Goal: Task Accomplishment & Management: Complete application form

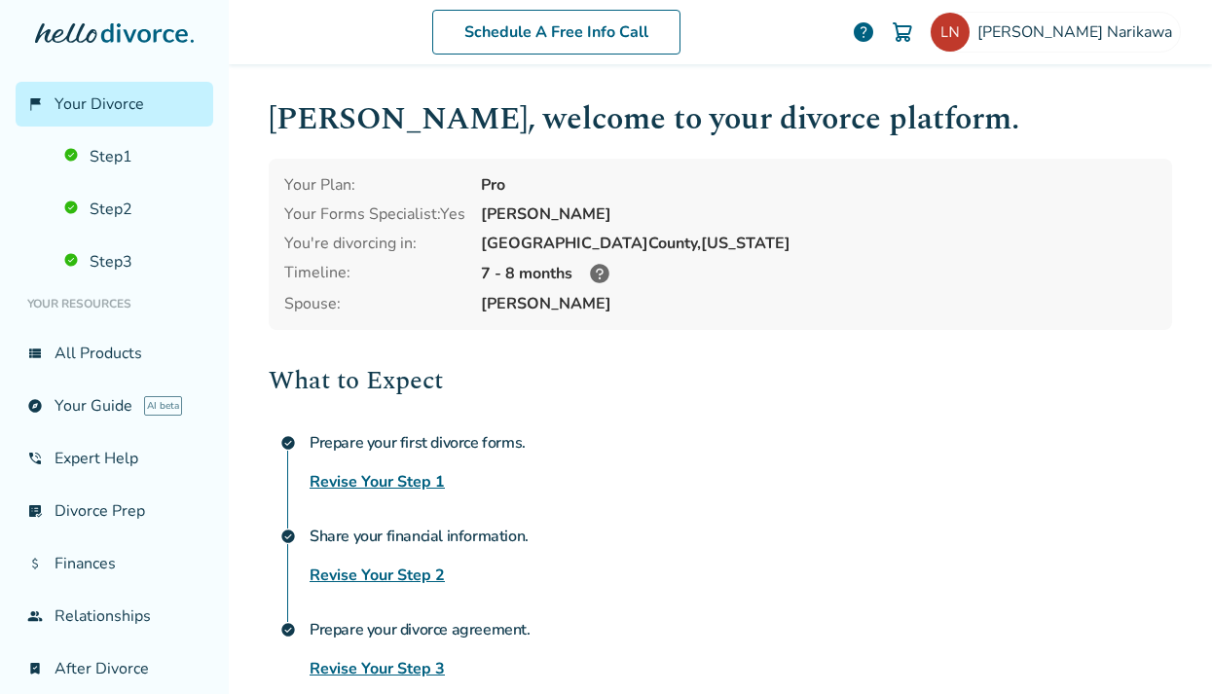
scroll to position [151, 0]
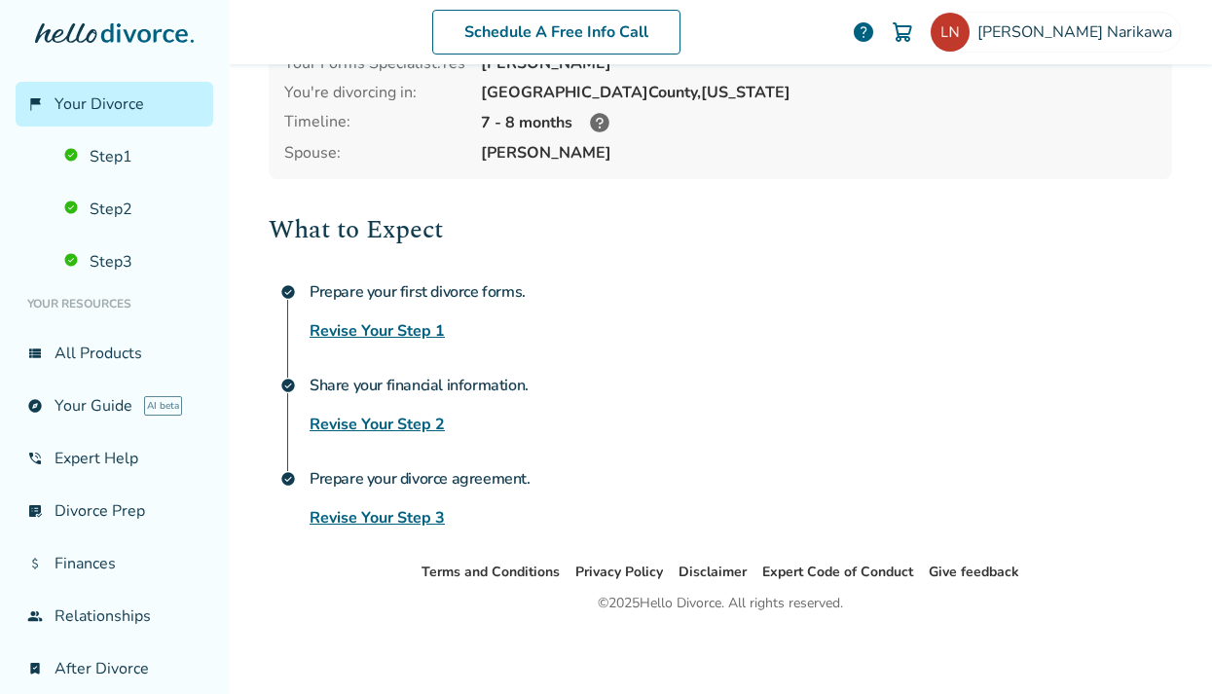
click at [353, 506] on link "Revise Your Step 3" at bounding box center [377, 517] width 135 height 23
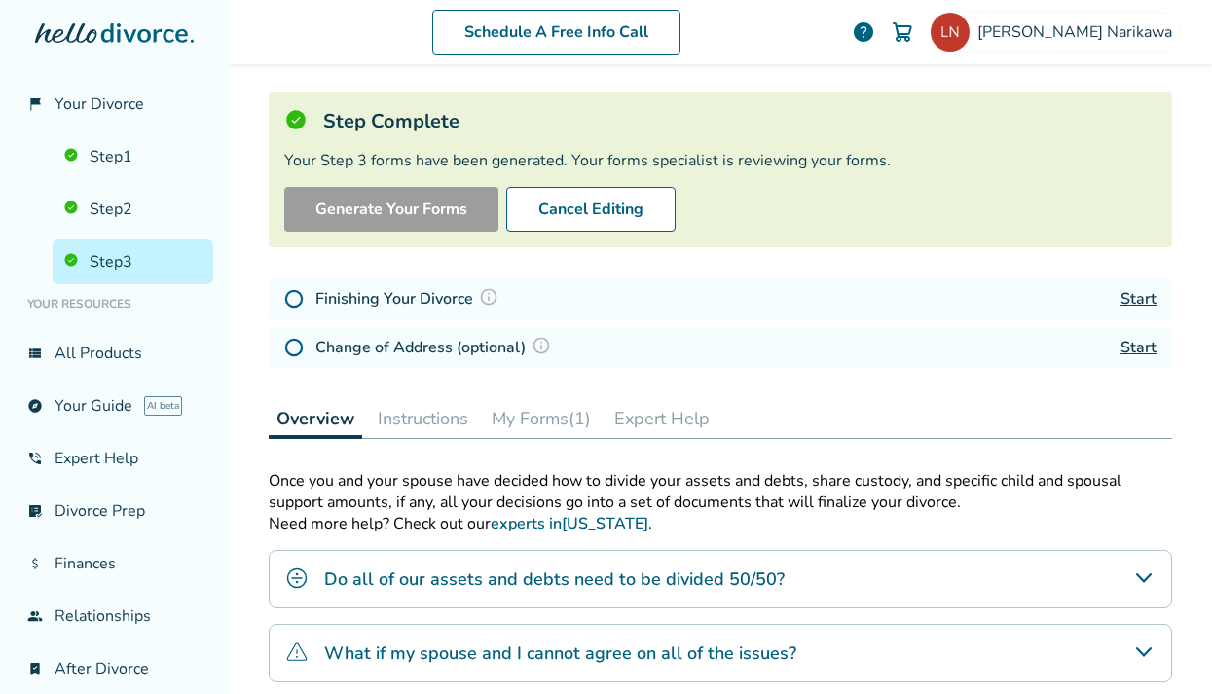
scroll to position [168, 0]
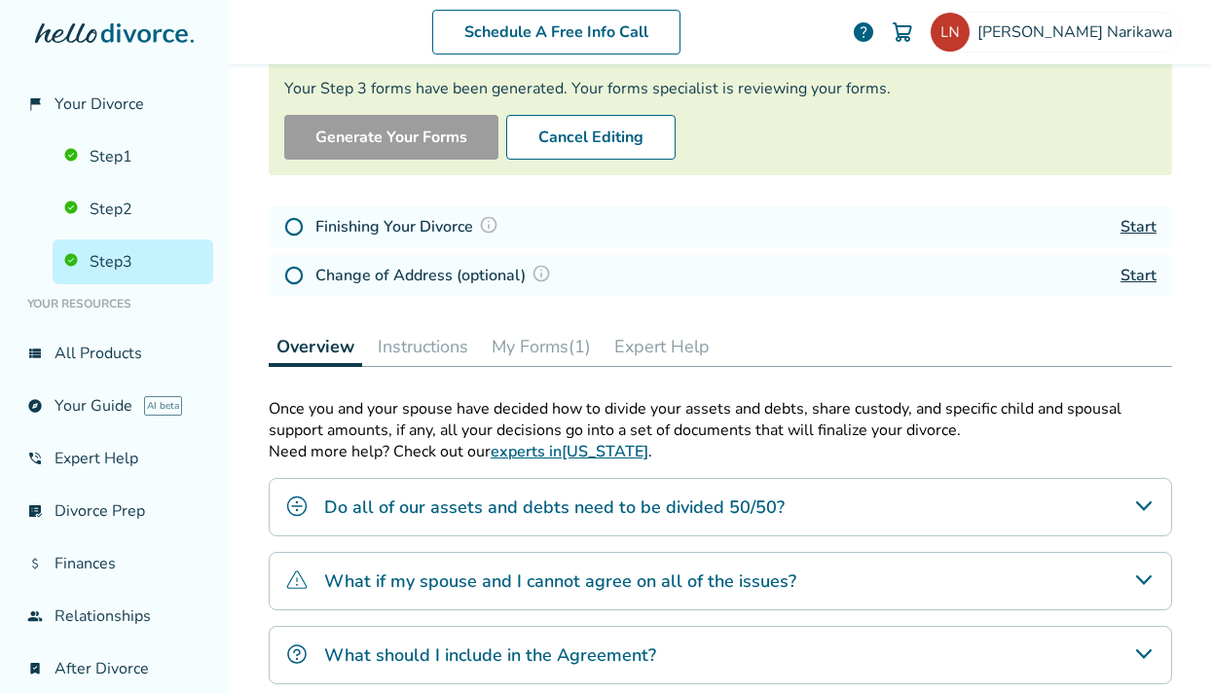
click at [637, 215] on div "Finishing Your Divorce Start" at bounding box center [721, 226] width 904 height 41
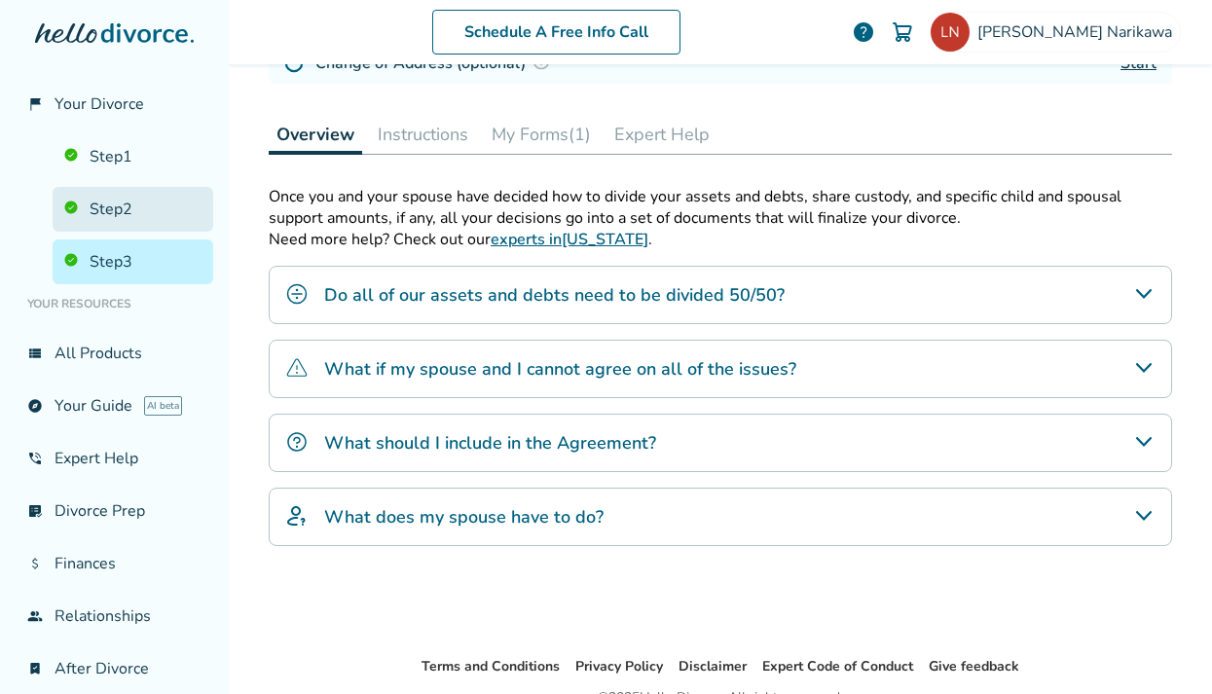
scroll to position [422, 0]
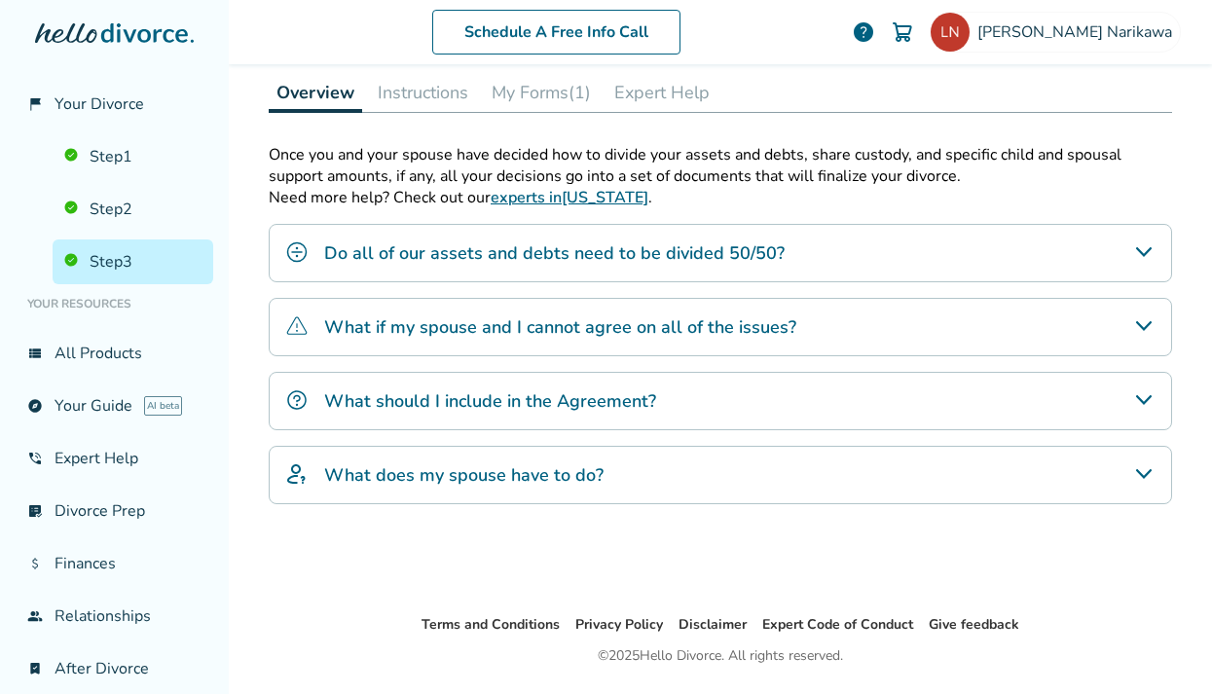
click at [138, 253] on link "Step 3" at bounding box center [133, 262] width 161 height 45
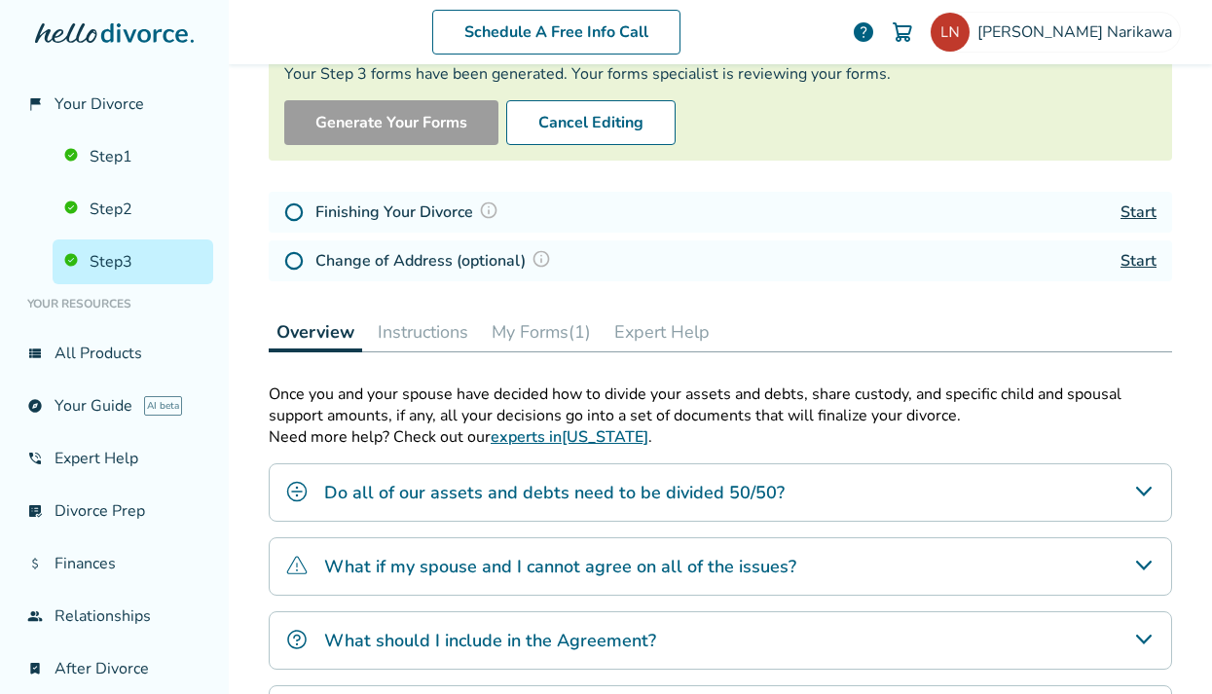
scroll to position [180, 0]
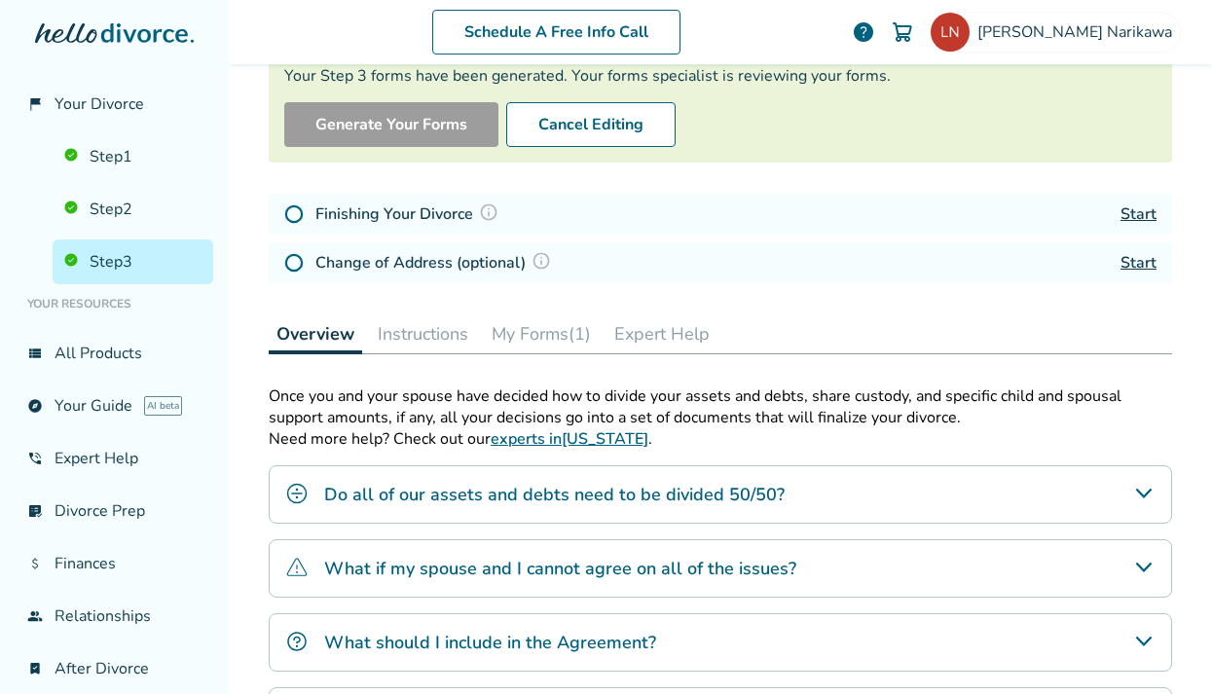
click at [461, 279] on div "Change of Address (optional) Start" at bounding box center [721, 262] width 904 height 41
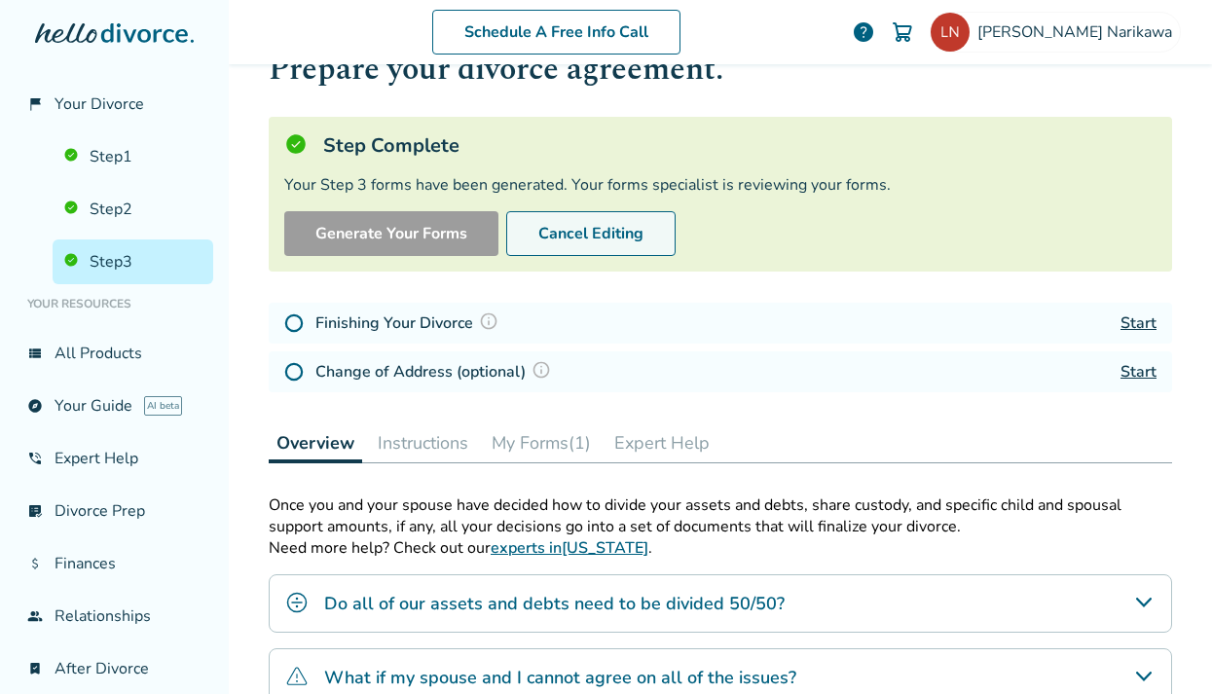
scroll to position [77, 0]
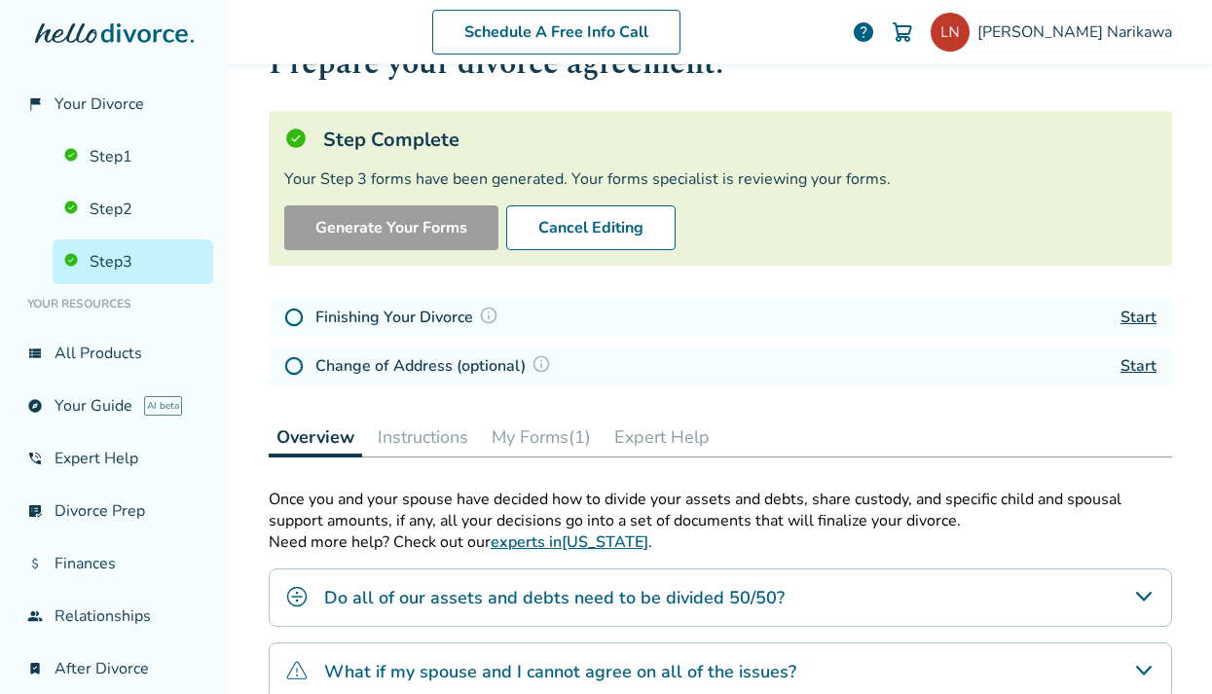
click at [423, 431] on button "Instructions" at bounding box center [423, 437] width 106 height 39
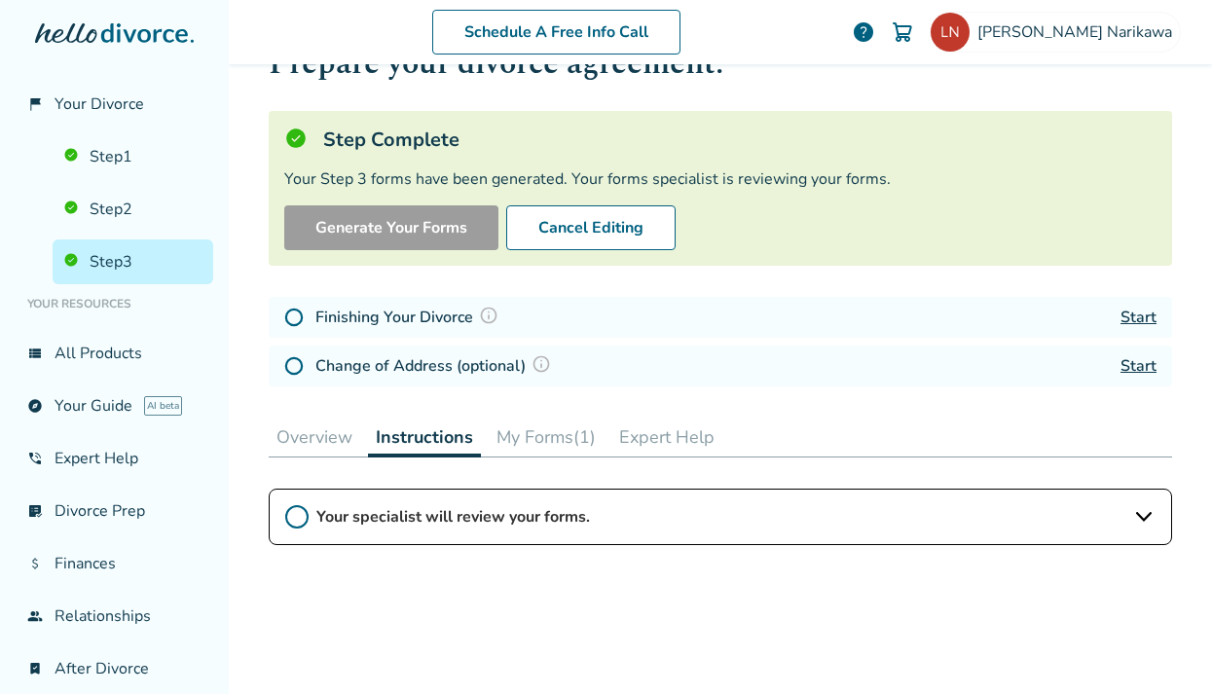
click at [515, 431] on button "My Forms (1)" at bounding box center [546, 437] width 115 height 39
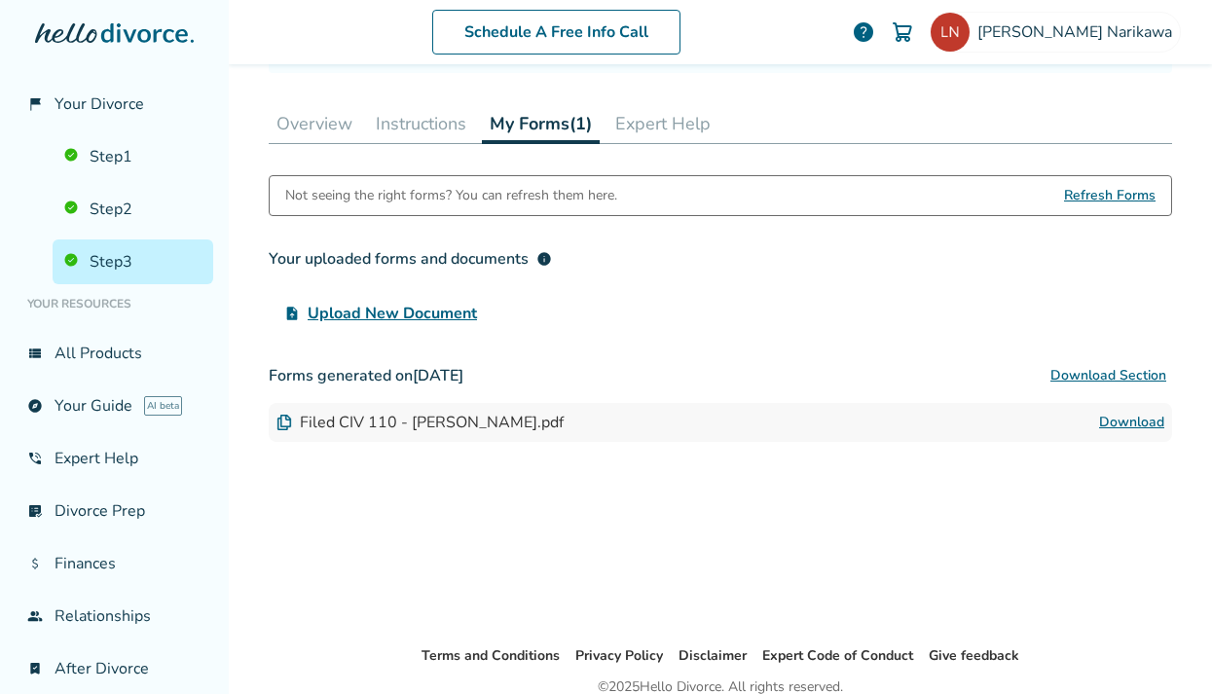
scroll to position [476, 0]
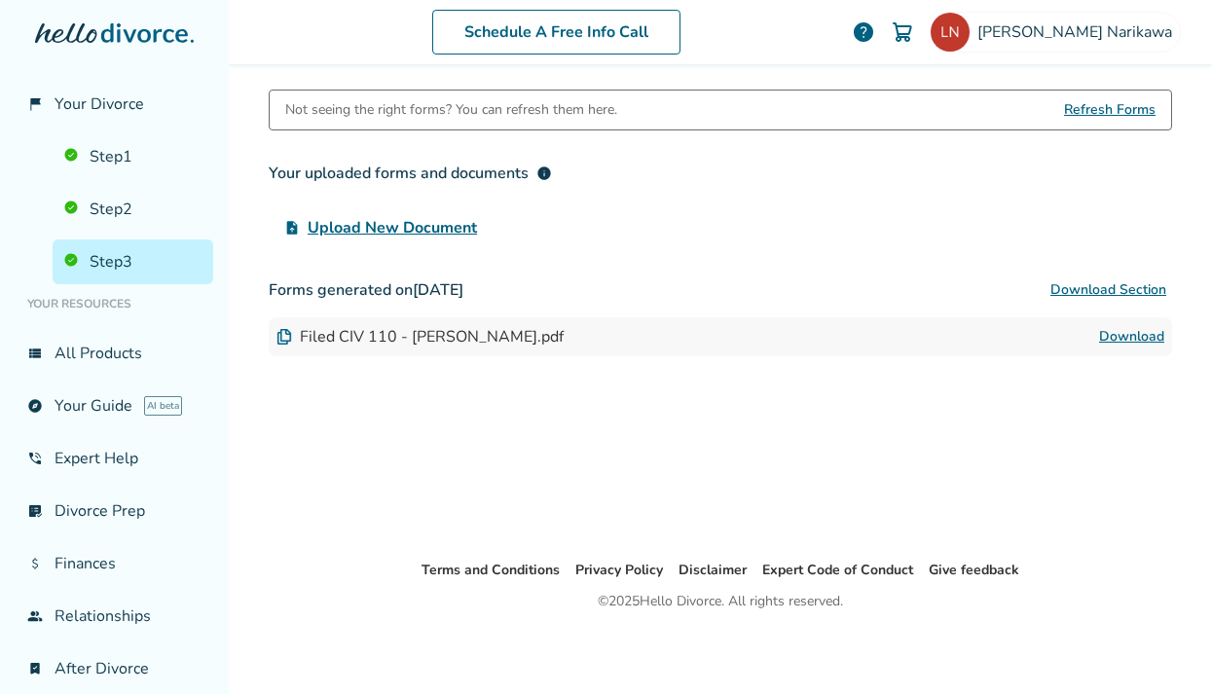
click at [632, 436] on div "Not seeing the right forms? You can refresh them here. Refresh Forms Your uploa…" at bounding box center [721, 309] width 904 height 438
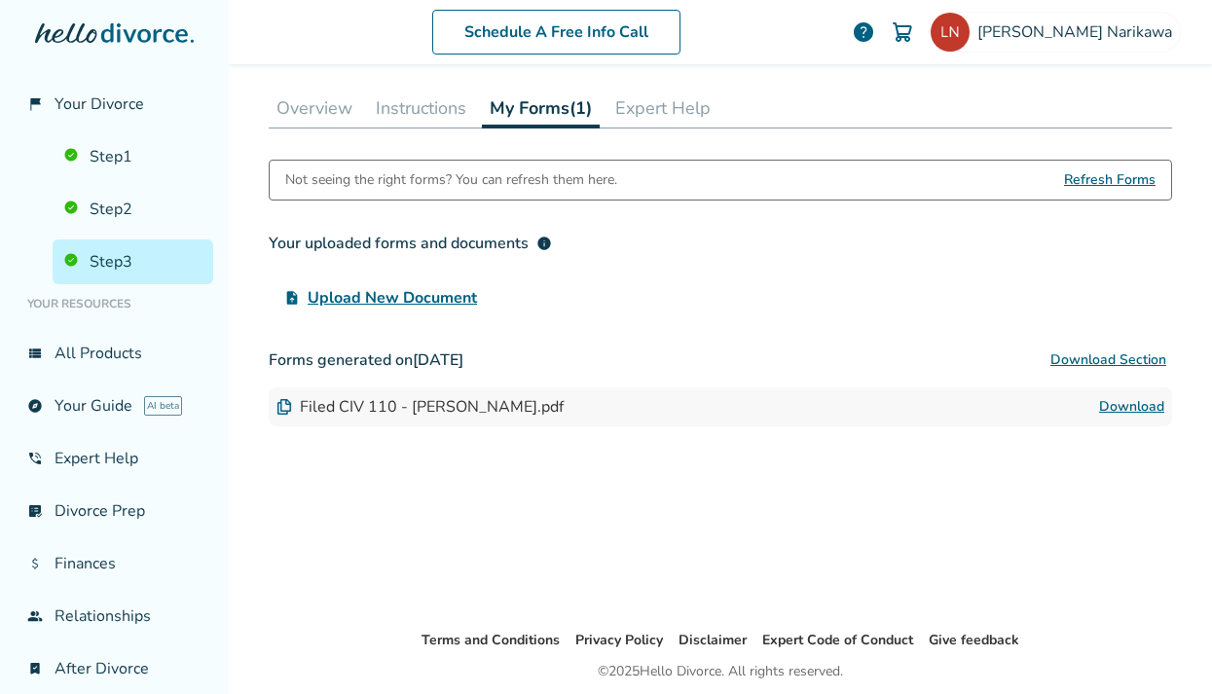
scroll to position [405, 0]
click at [117, 273] on link "Step 3" at bounding box center [133, 262] width 161 height 45
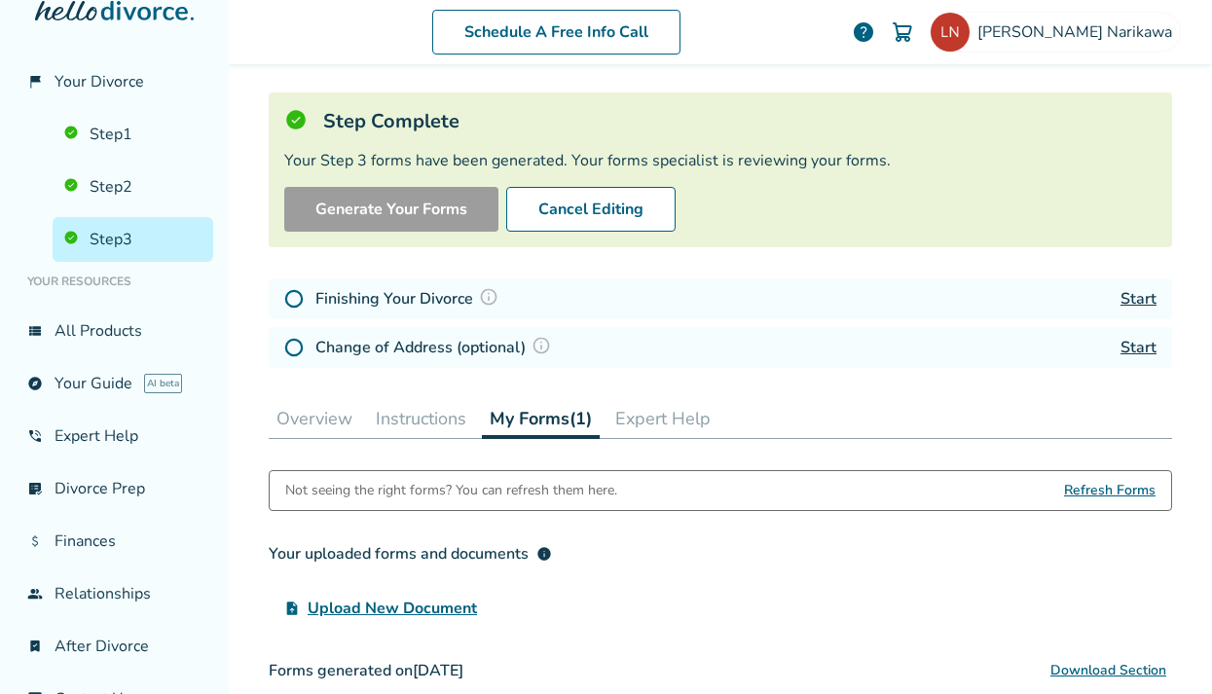
scroll to position [25, 0]
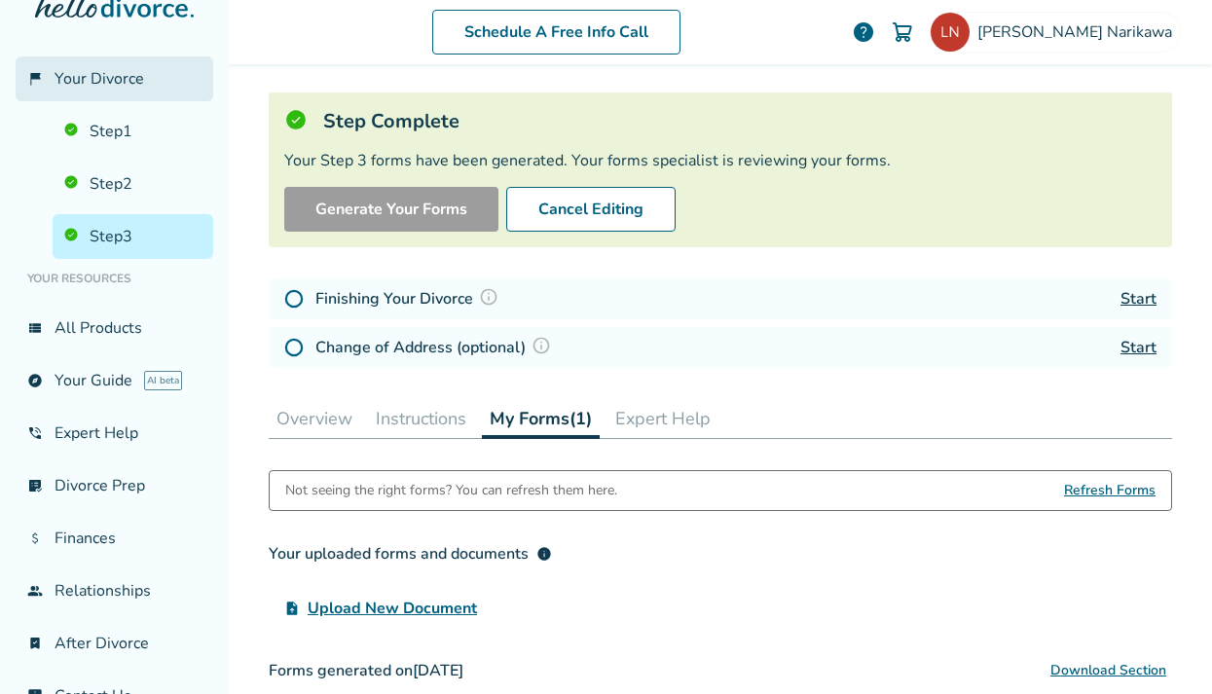
click at [130, 83] on span "Your Divorce" at bounding box center [100, 78] width 90 height 21
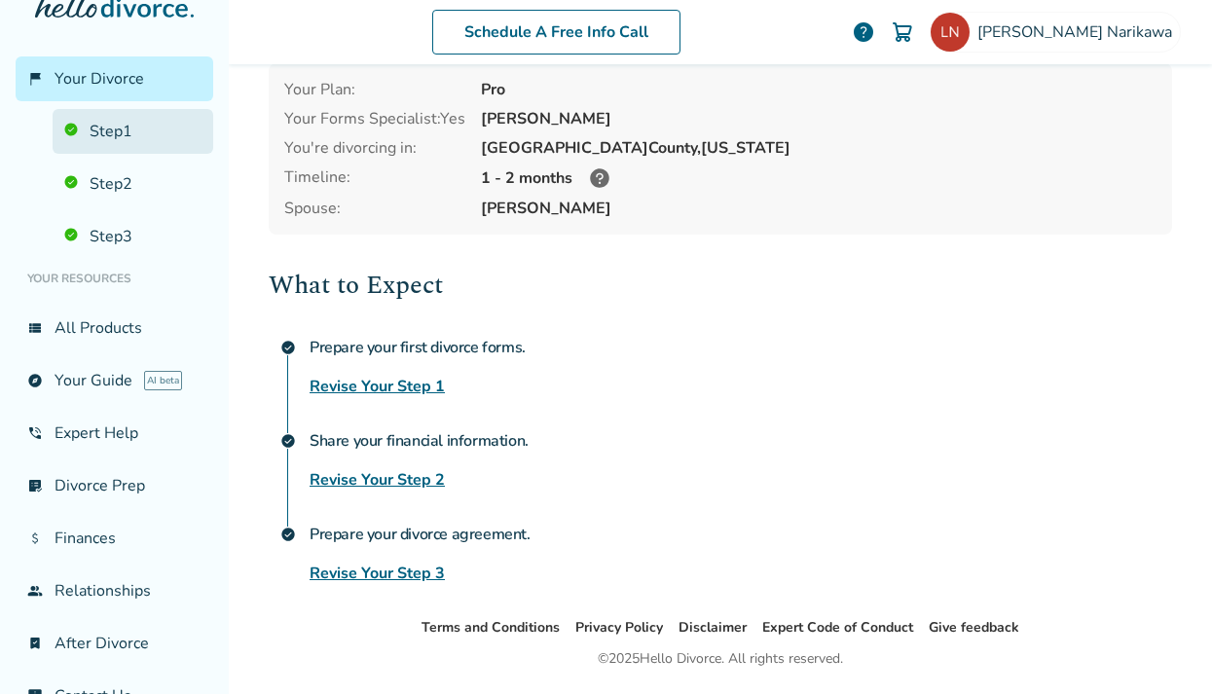
click at [118, 120] on link "Step 1" at bounding box center [133, 131] width 161 height 45
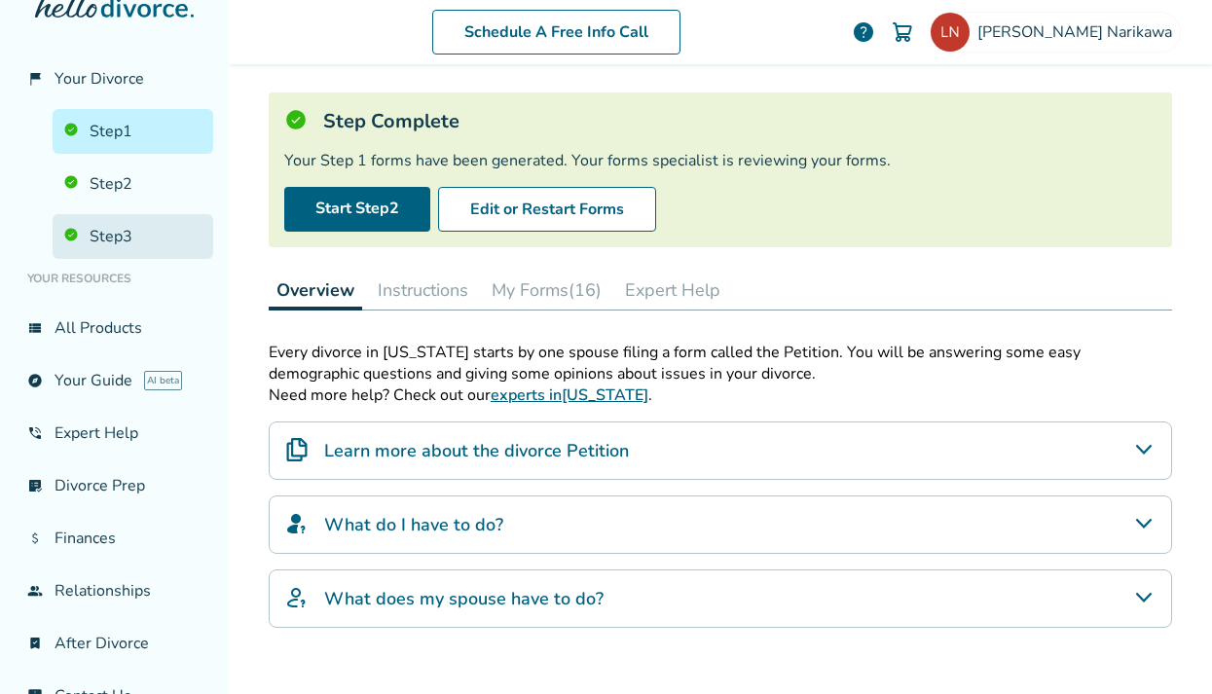
click at [112, 222] on link "Step 3" at bounding box center [133, 236] width 161 height 45
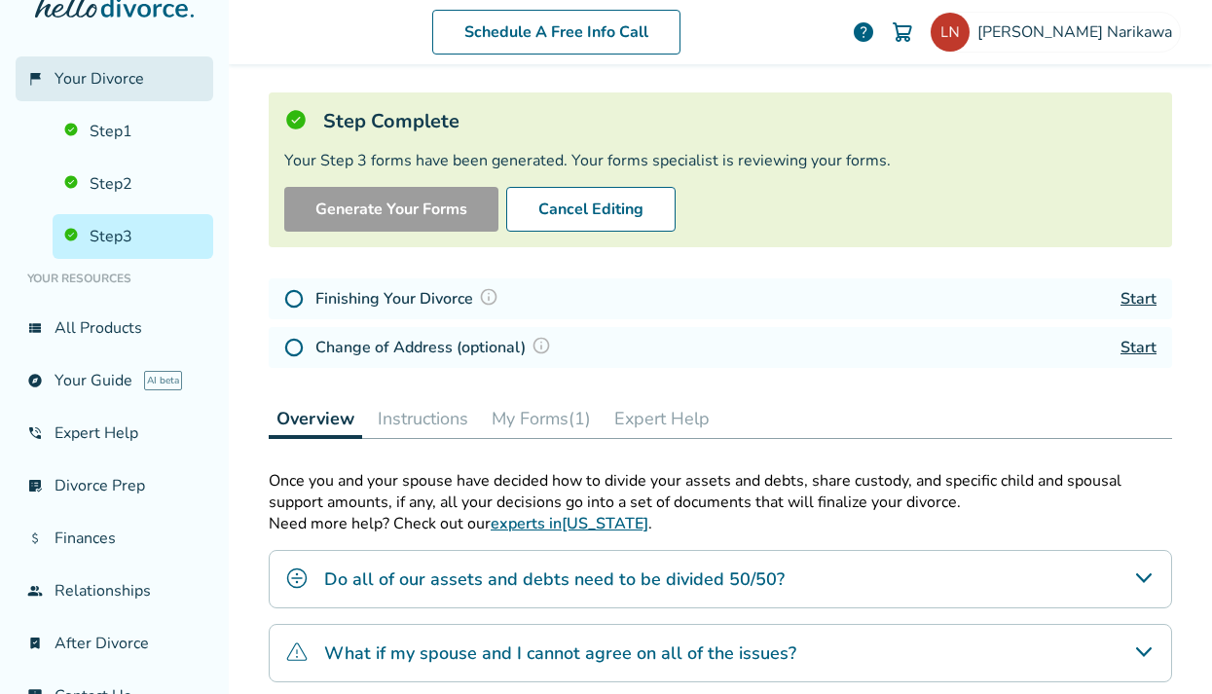
click at [145, 81] on link "flag_2 Your Divorce" at bounding box center [115, 78] width 198 height 45
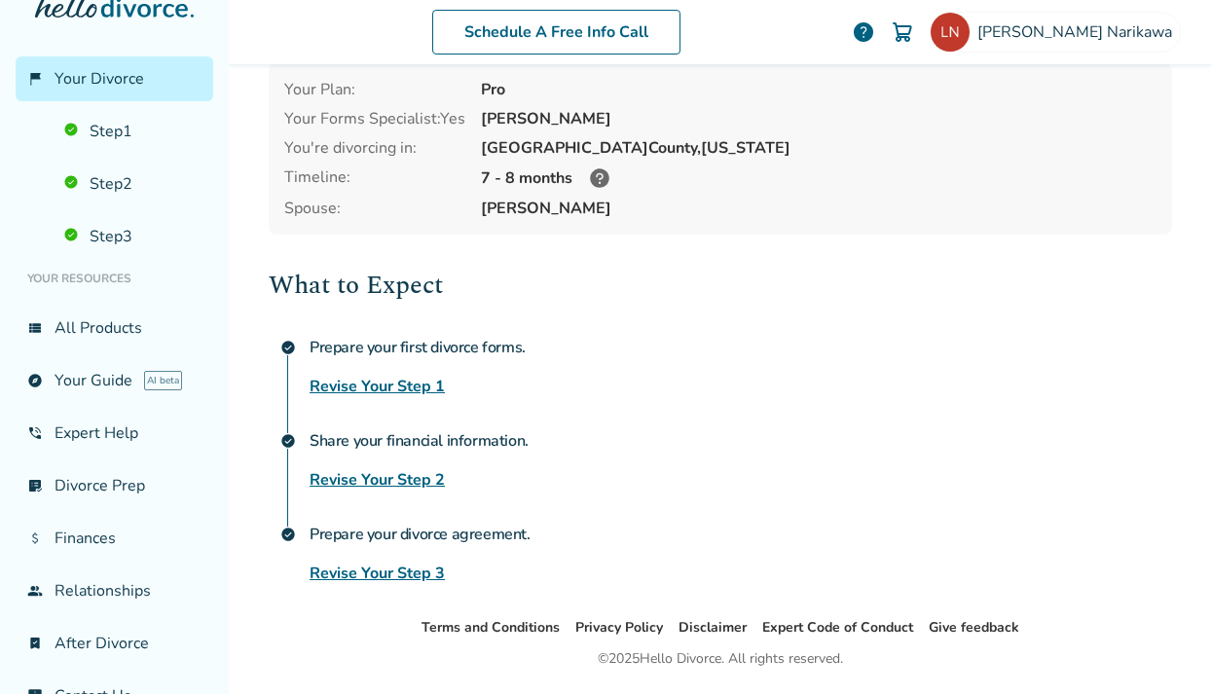
scroll to position [151, 0]
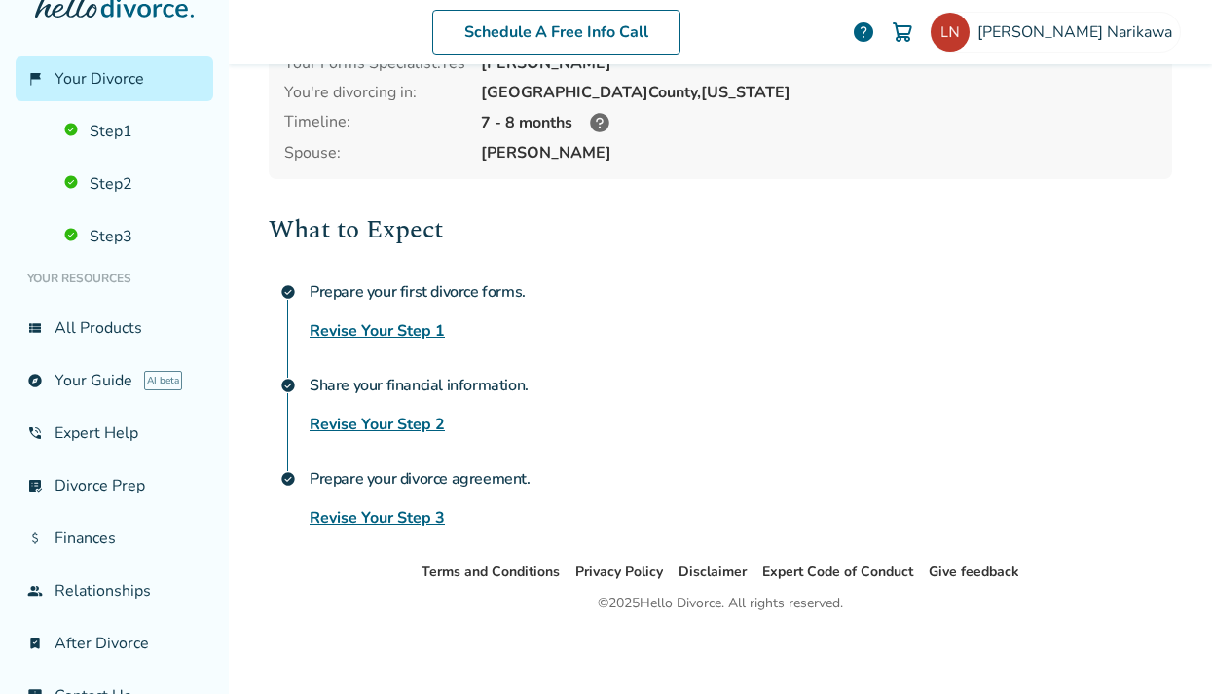
click at [401, 521] on link "Revise Your Step 3" at bounding box center [377, 517] width 135 height 23
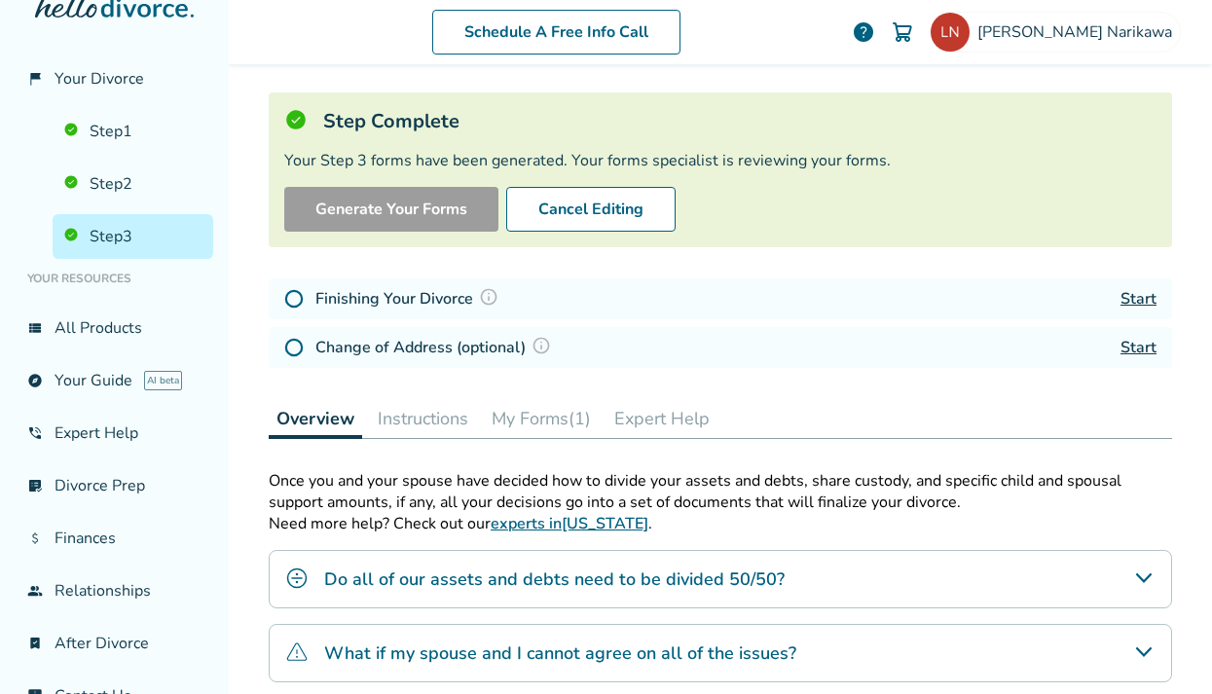
scroll to position [108, 0]
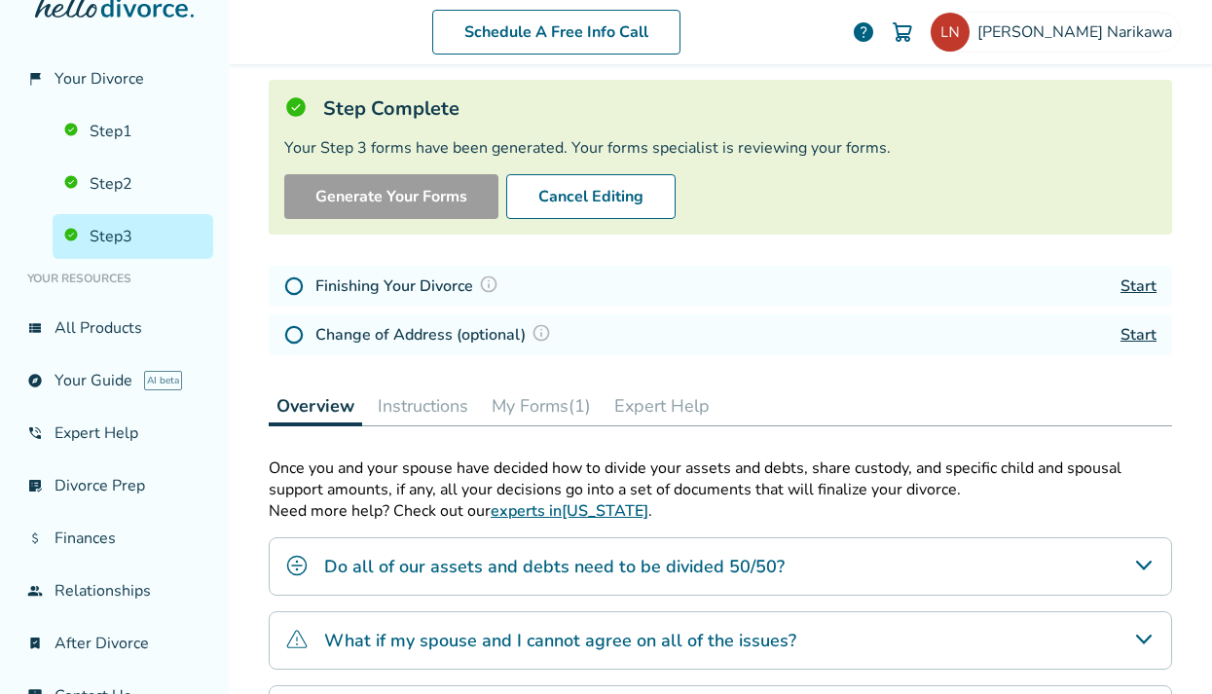
click at [1133, 282] on link "Start" at bounding box center [1139, 286] width 36 height 21
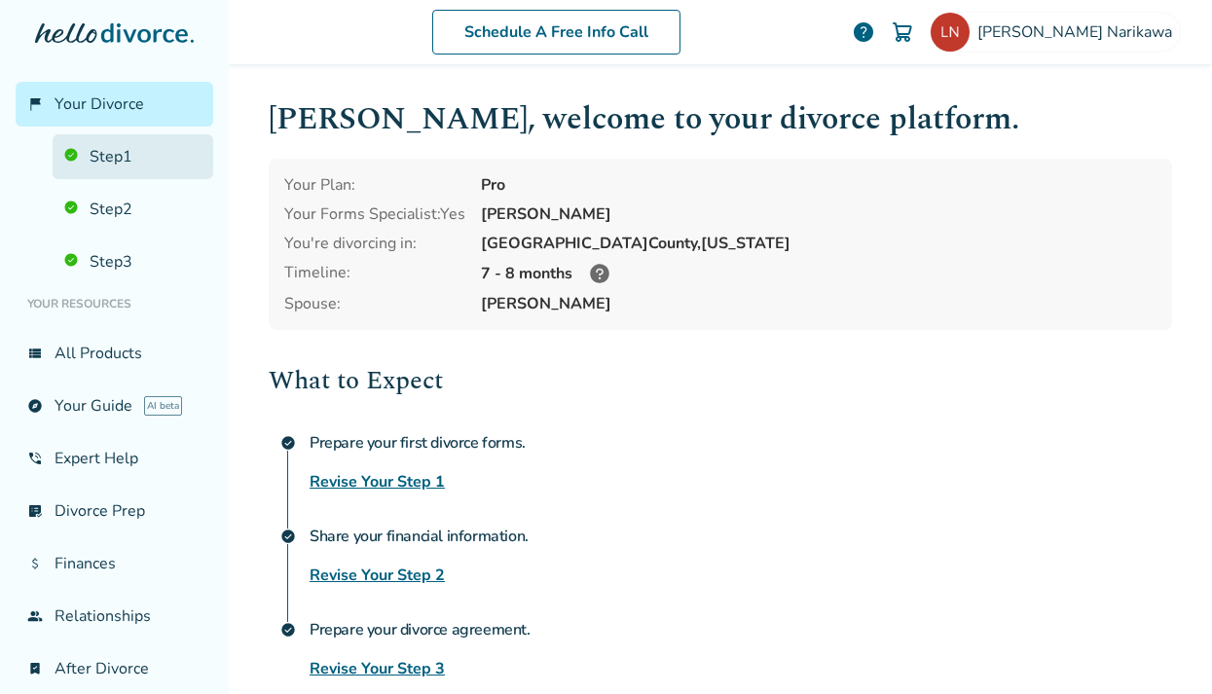
click at [148, 147] on link "Step 1" at bounding box center [133, 156] width 161 height 45
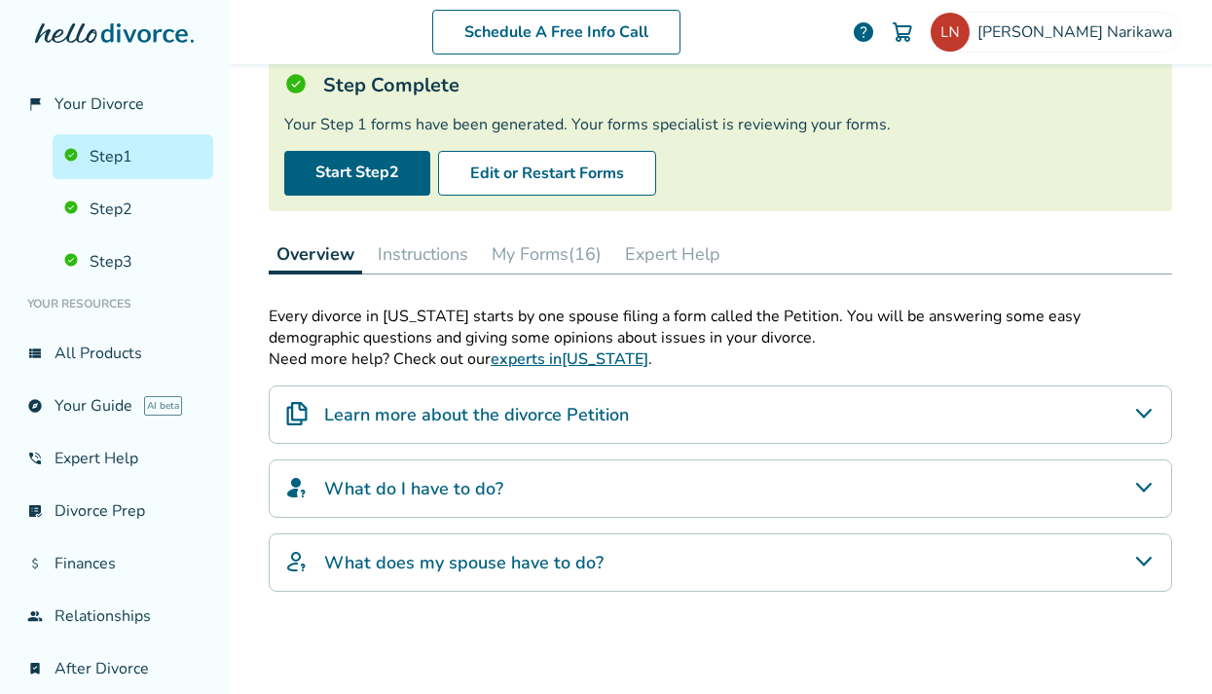
scroll to position [138, 0]
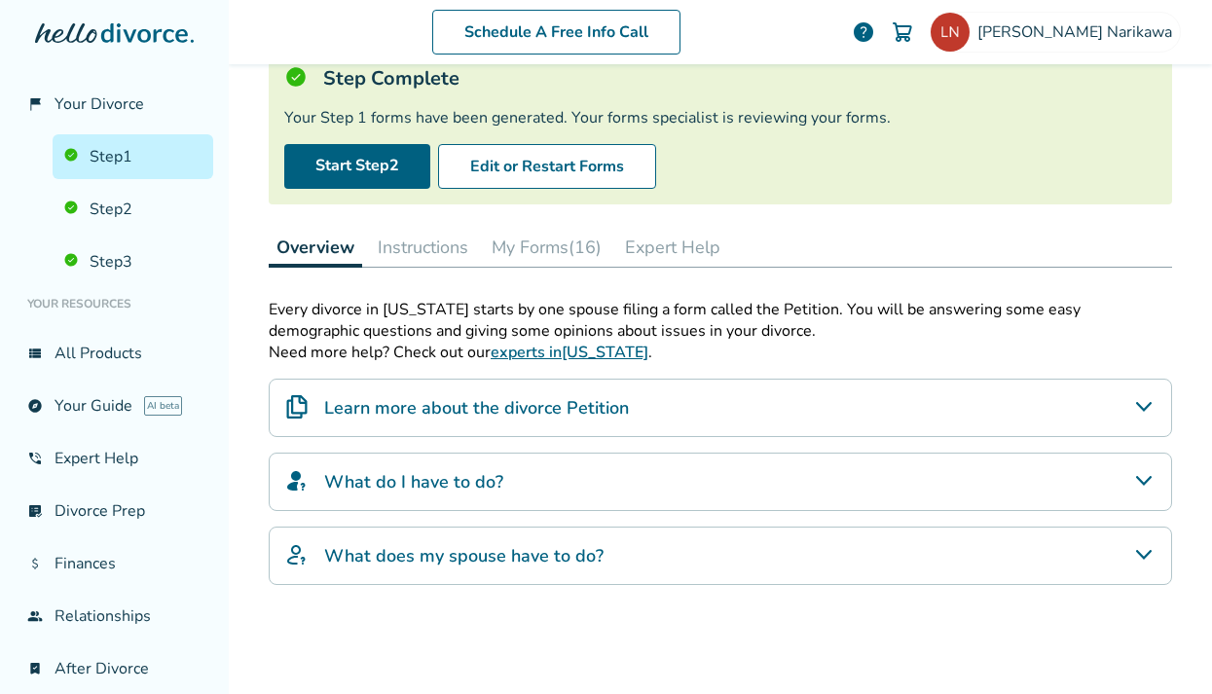
click at [565, 246] on button "My Forms (16)" at bounding box center [547, 247] width 126 height 39
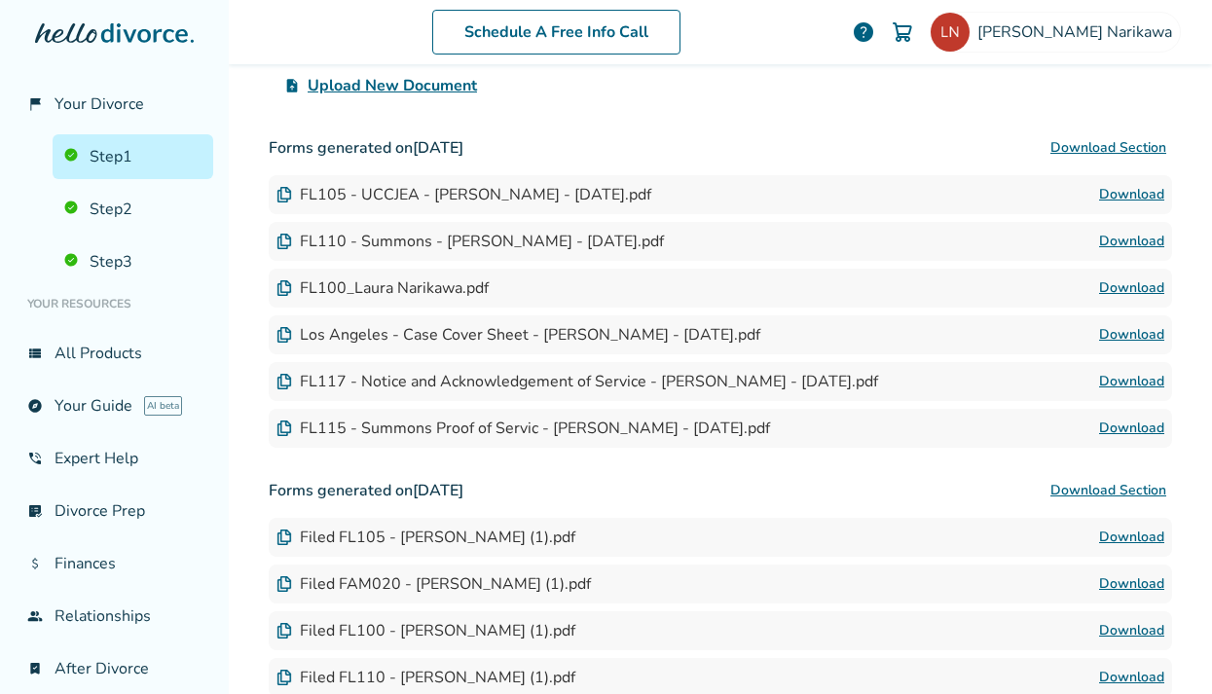
scroll to position [482, 0]
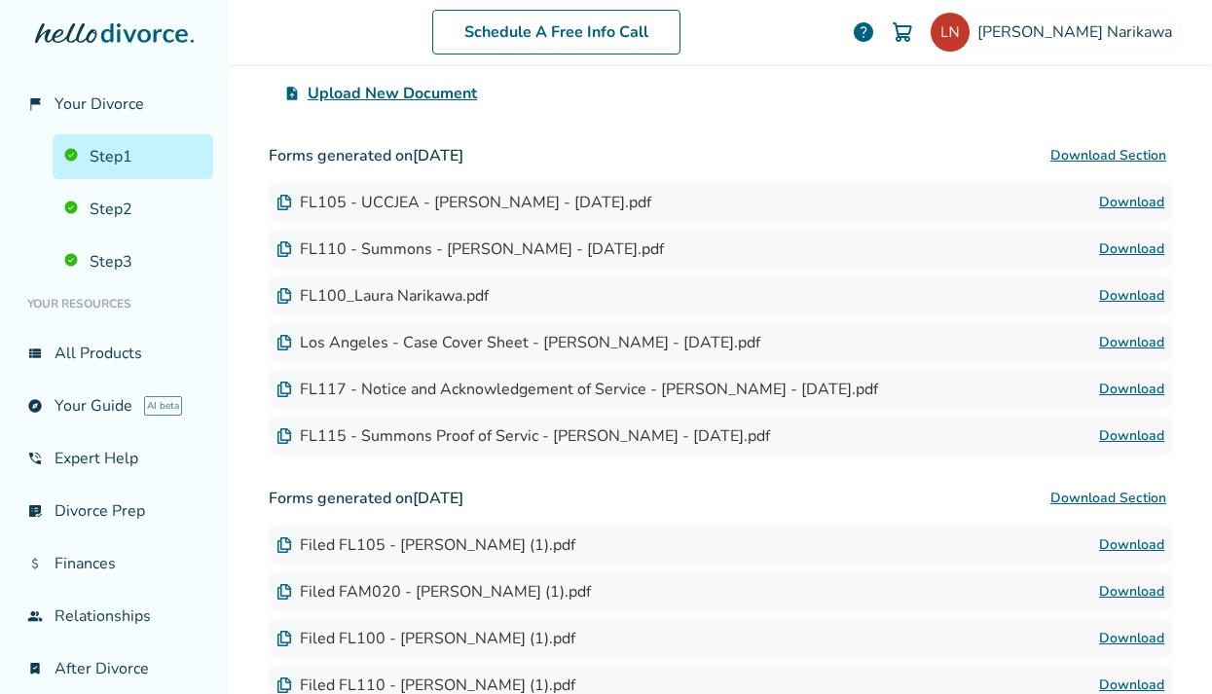
click at [1150, 151] on button "Download Section" at bounding box center [1109, 155] width 128 height 39
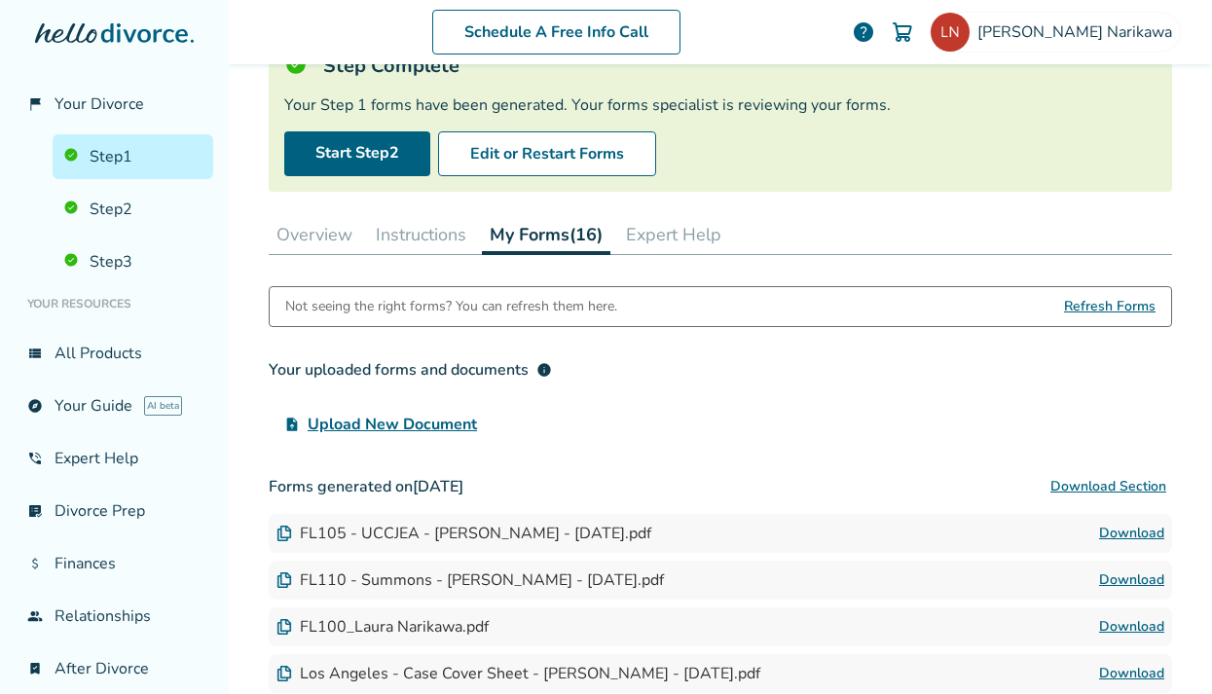
scroll to position [0, 0]
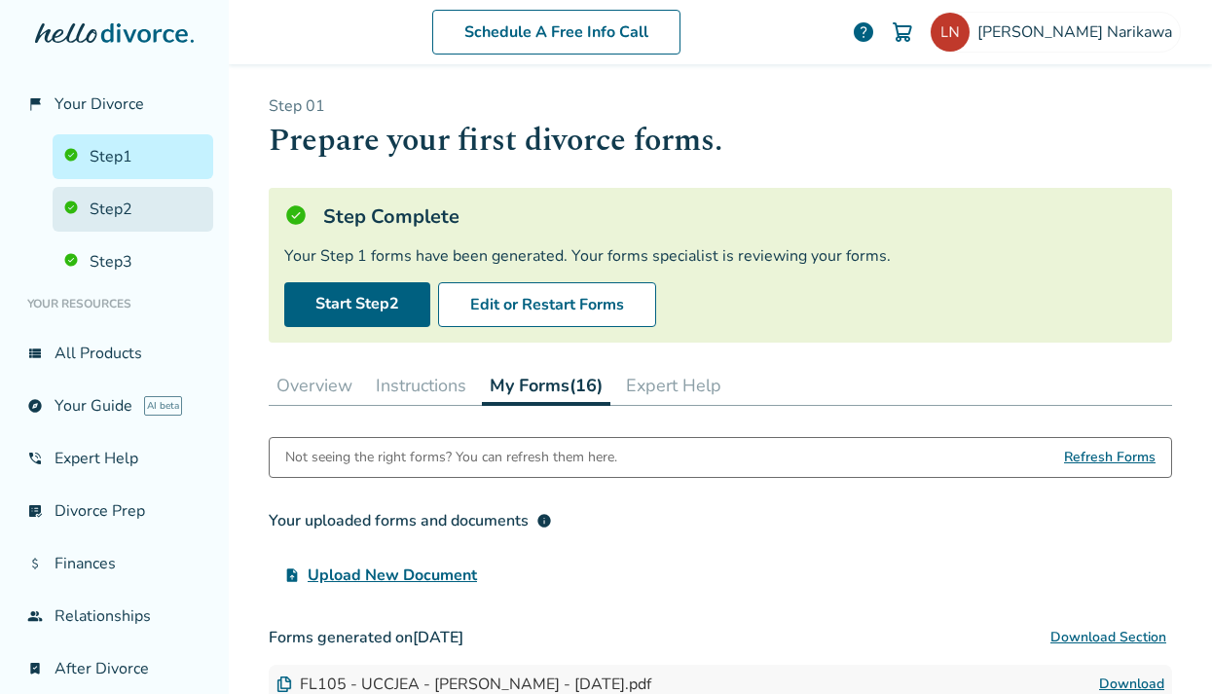
click at [134, 205] on link "Step 2" at bounding box center [133, 209] width 161 height 45
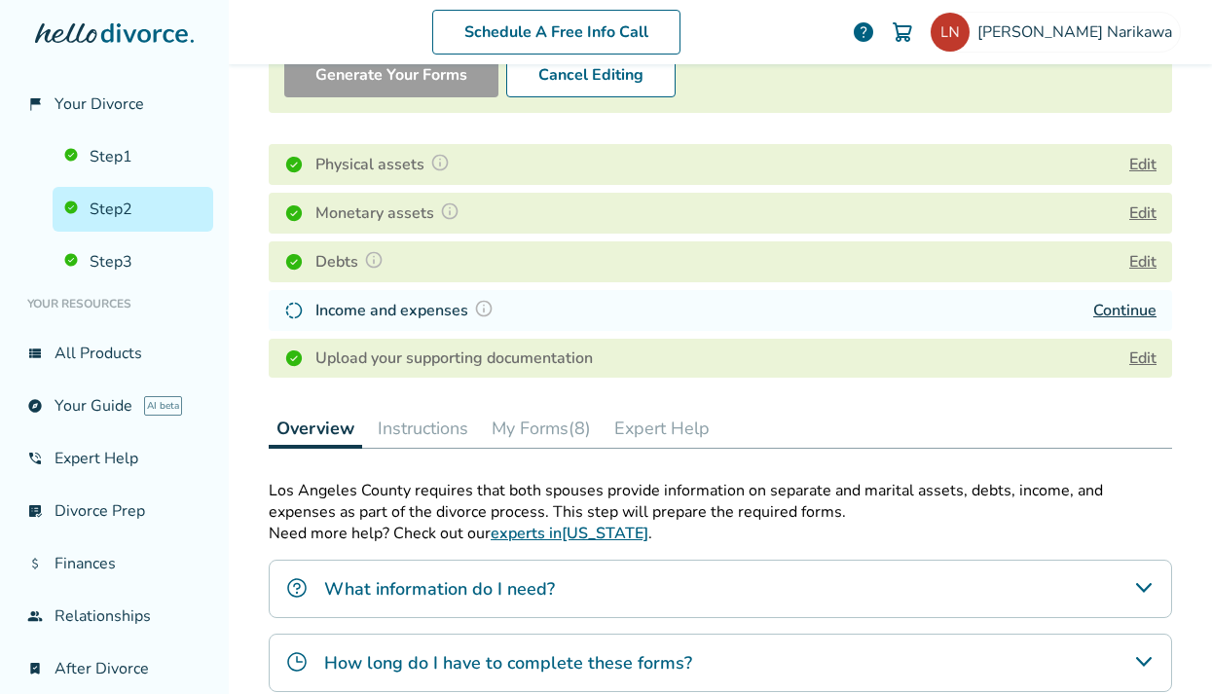
scroll to position [250, 0]
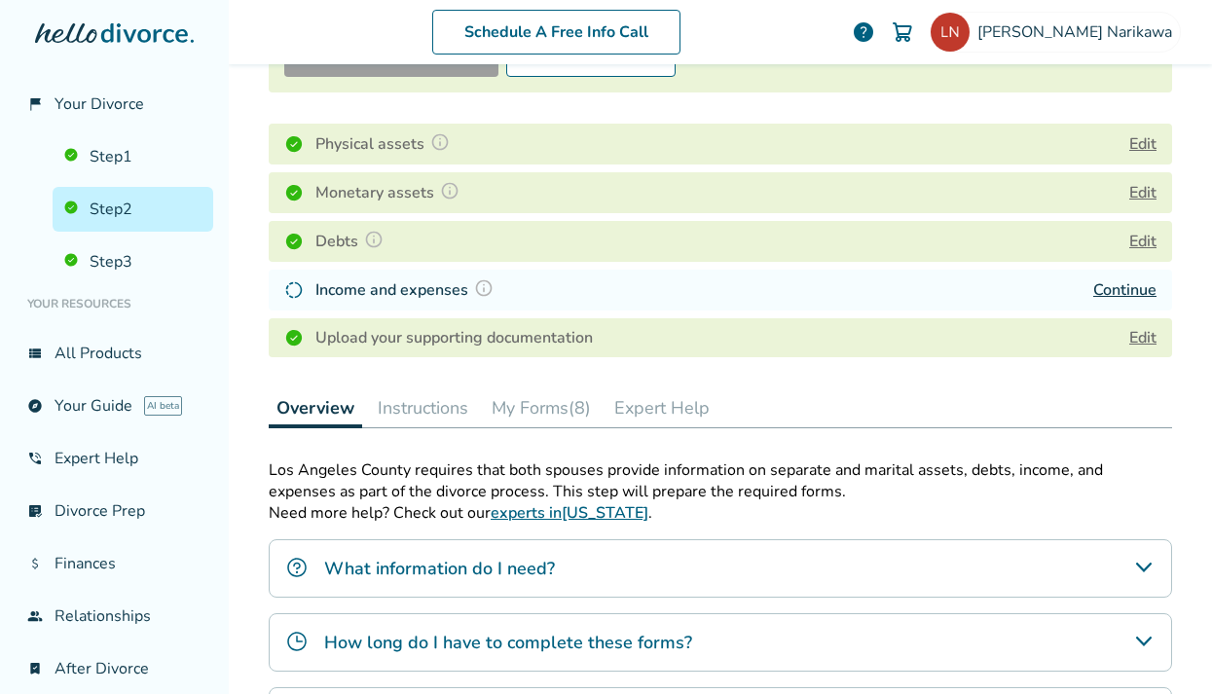
click at [540, 399] on button "My Forms (8)" at bounding box center [541, 408] width 115 height 39
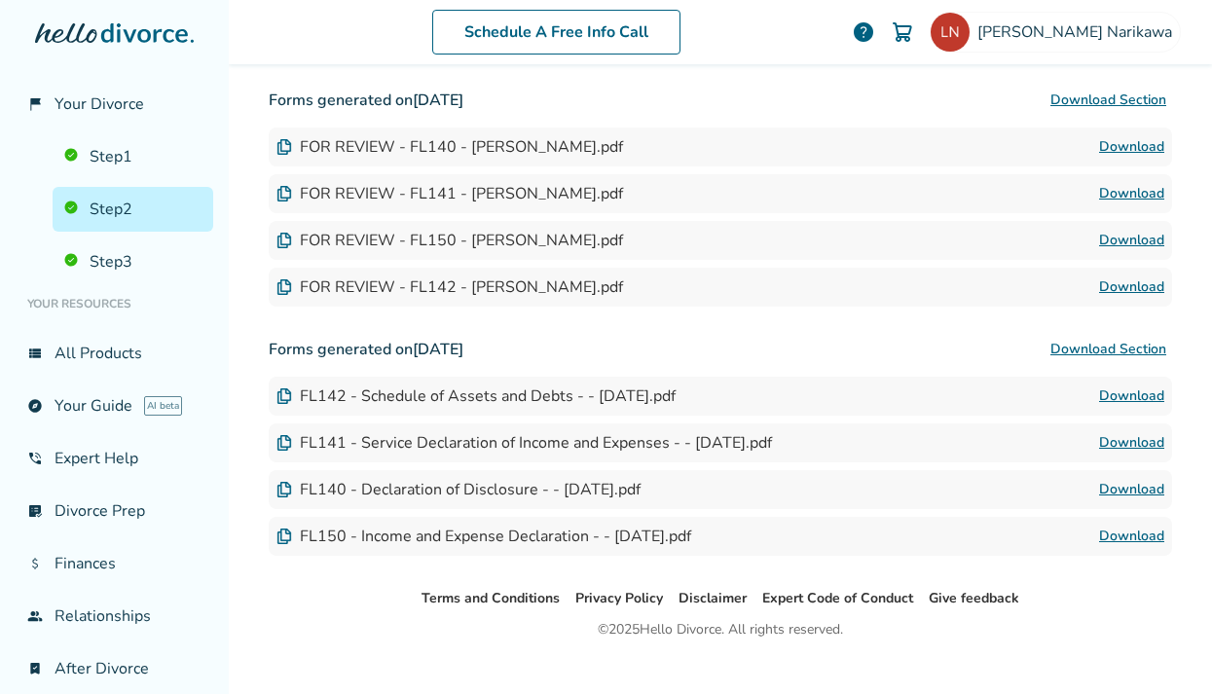
scroll to position [838, 0]
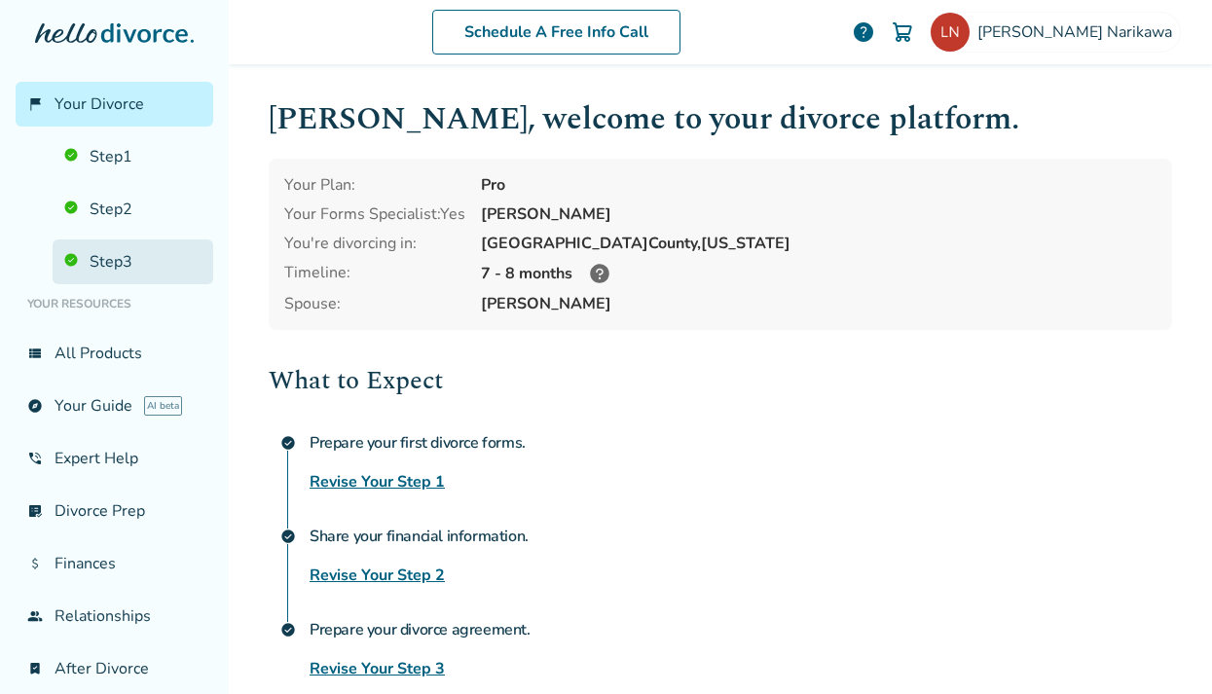
click at [122, 261] on link "Step 3" at bounding box center [133, 262] width 161 height 45
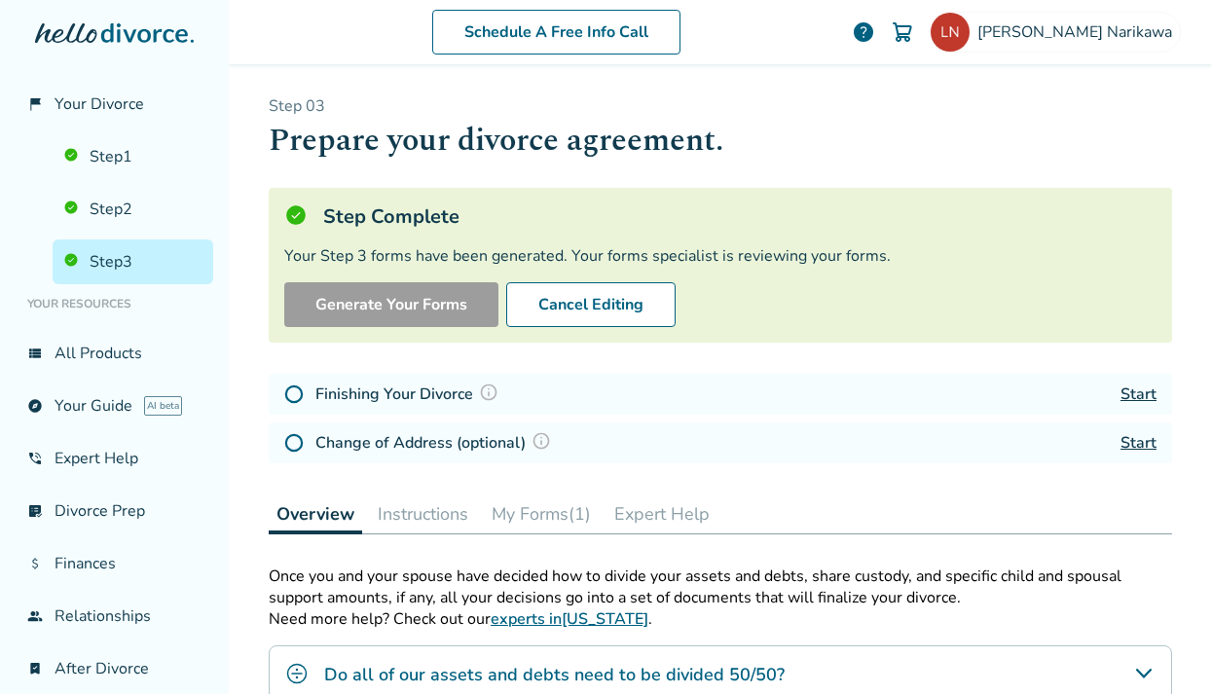
click at [536, 511] on button "My Forms (1)" at bounding box center [541, 514] width 115 height 39
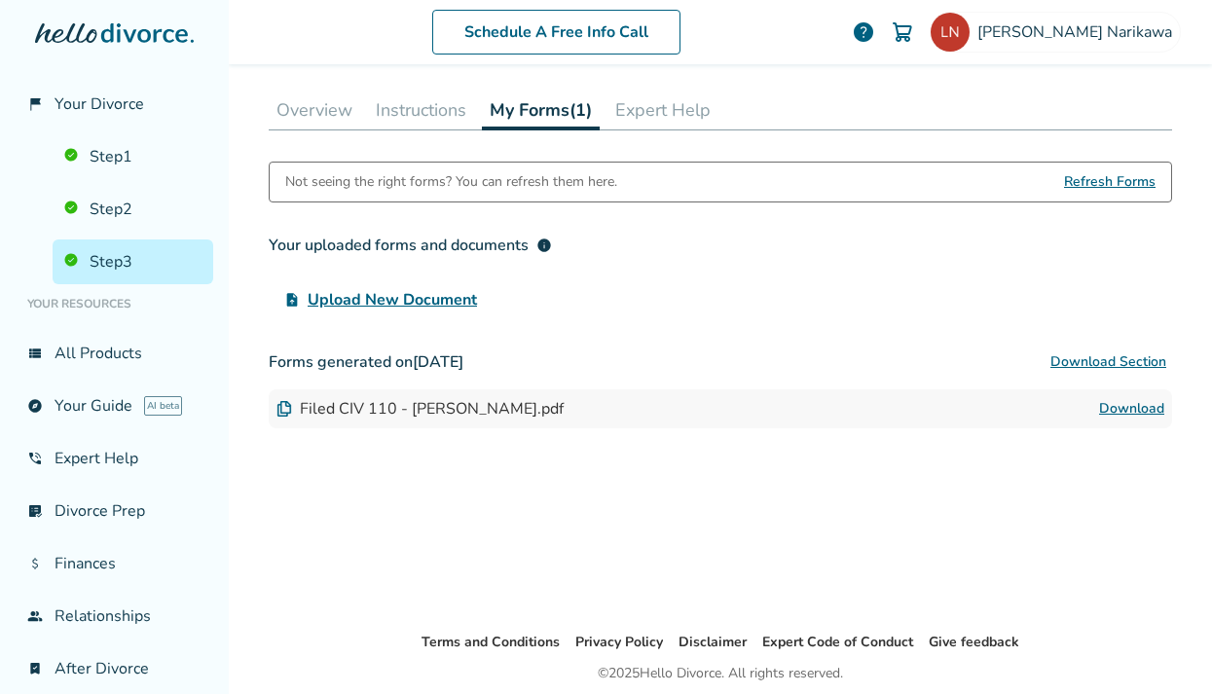
scroll to position [426, 0]
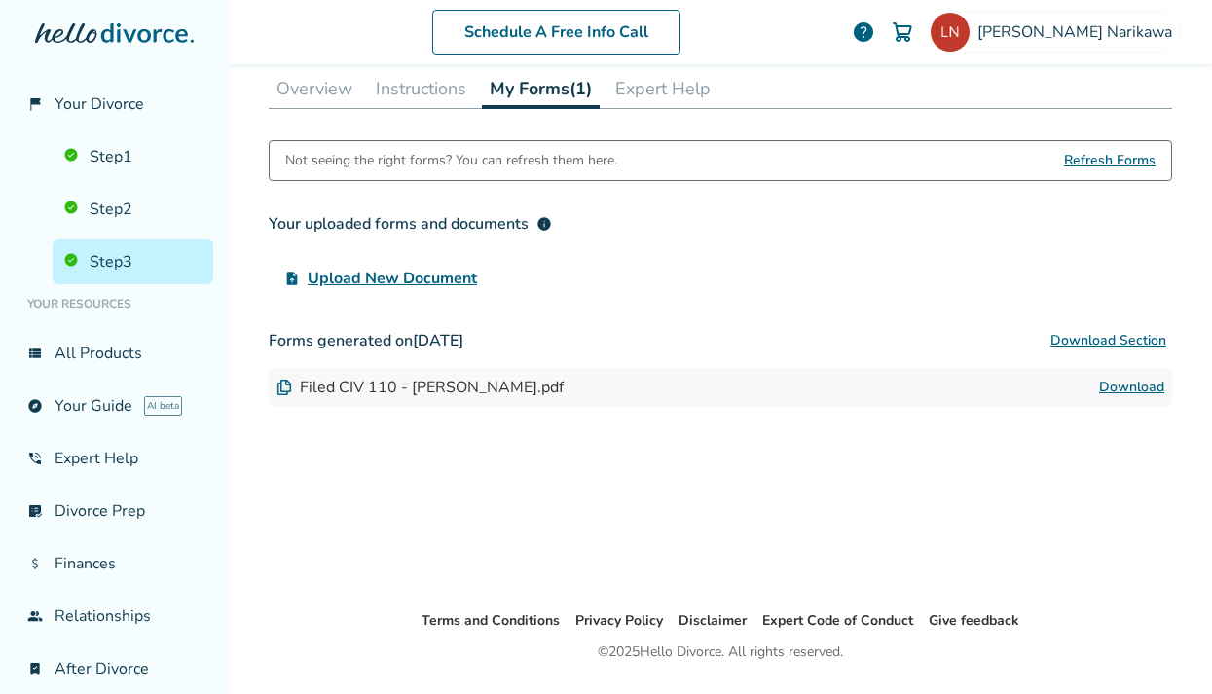
click at [1134, 384] on link "Download" at bounding box center [1131, 387] width 65 height 23
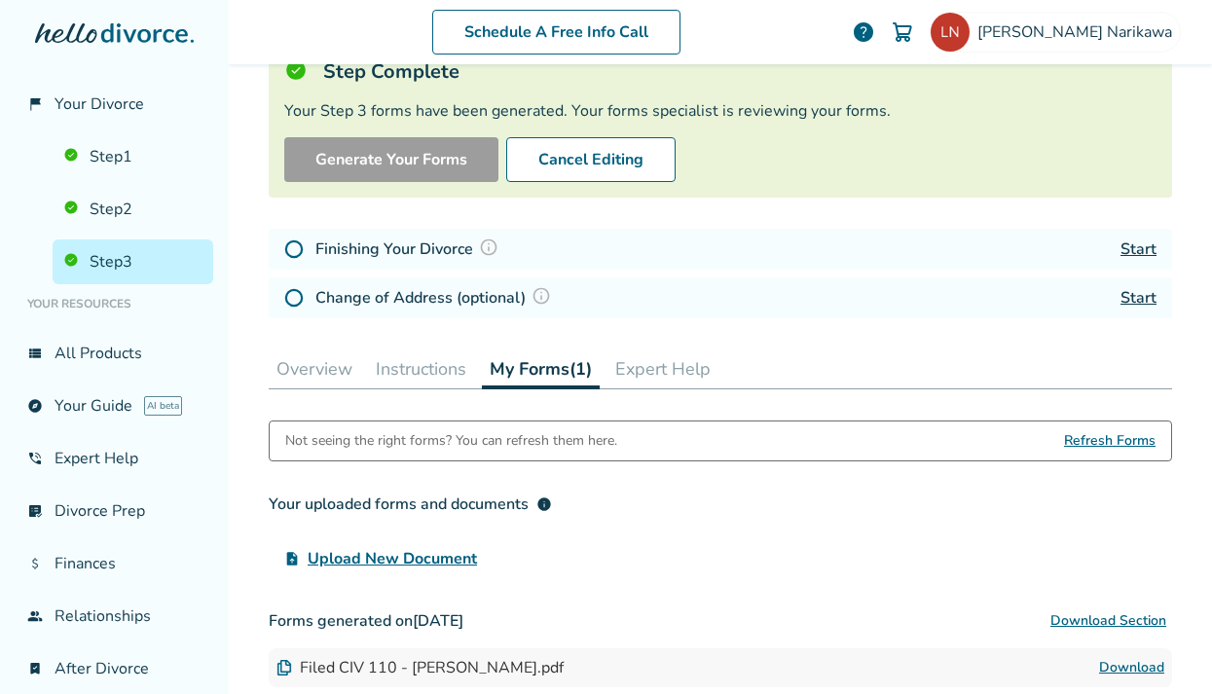
scroll to position [225, 0]
